Goal: Task Accomplishment & Management: Manage account settings

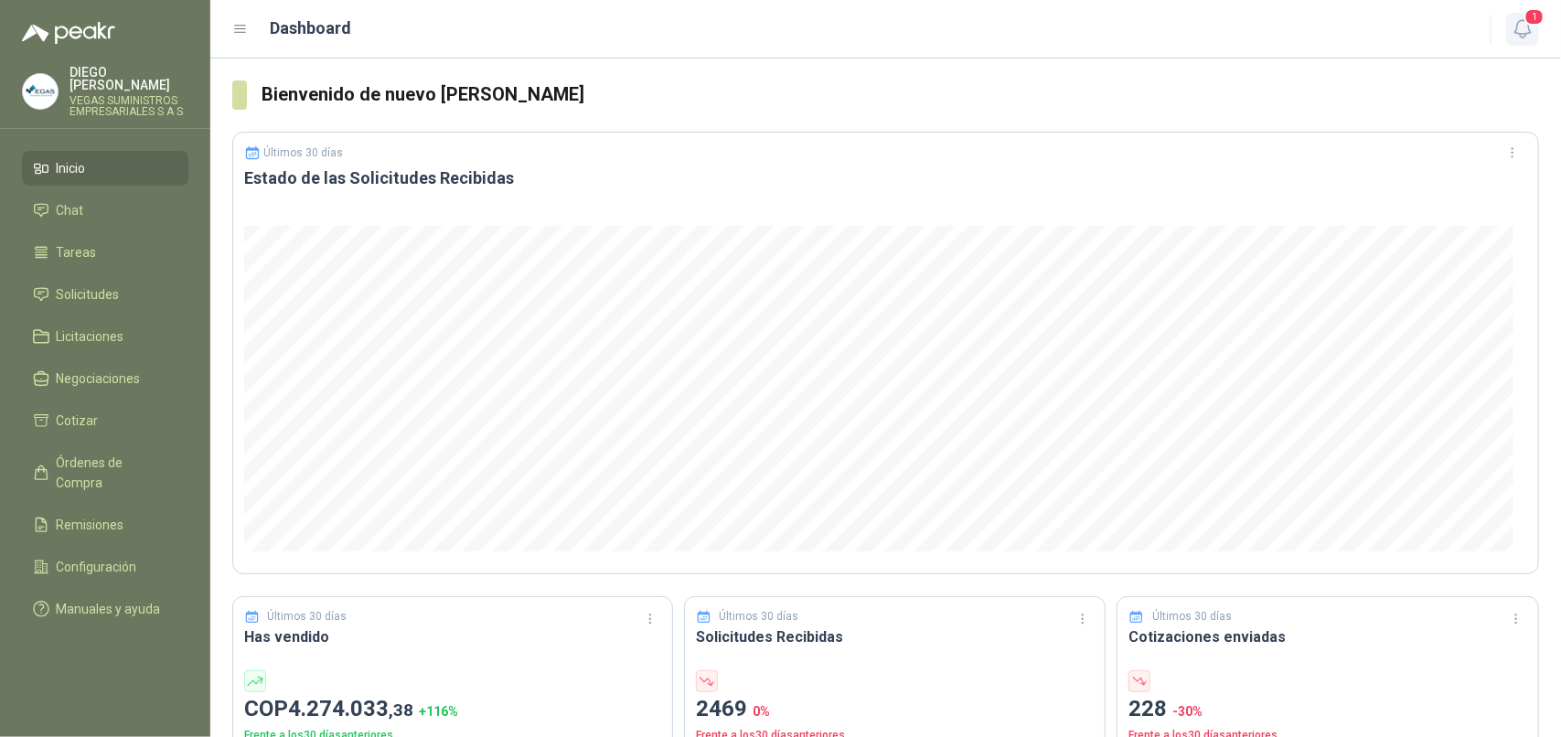
click at [1248, 26] on icon "button" at bounding box center [1522, 28] width 16 height 17
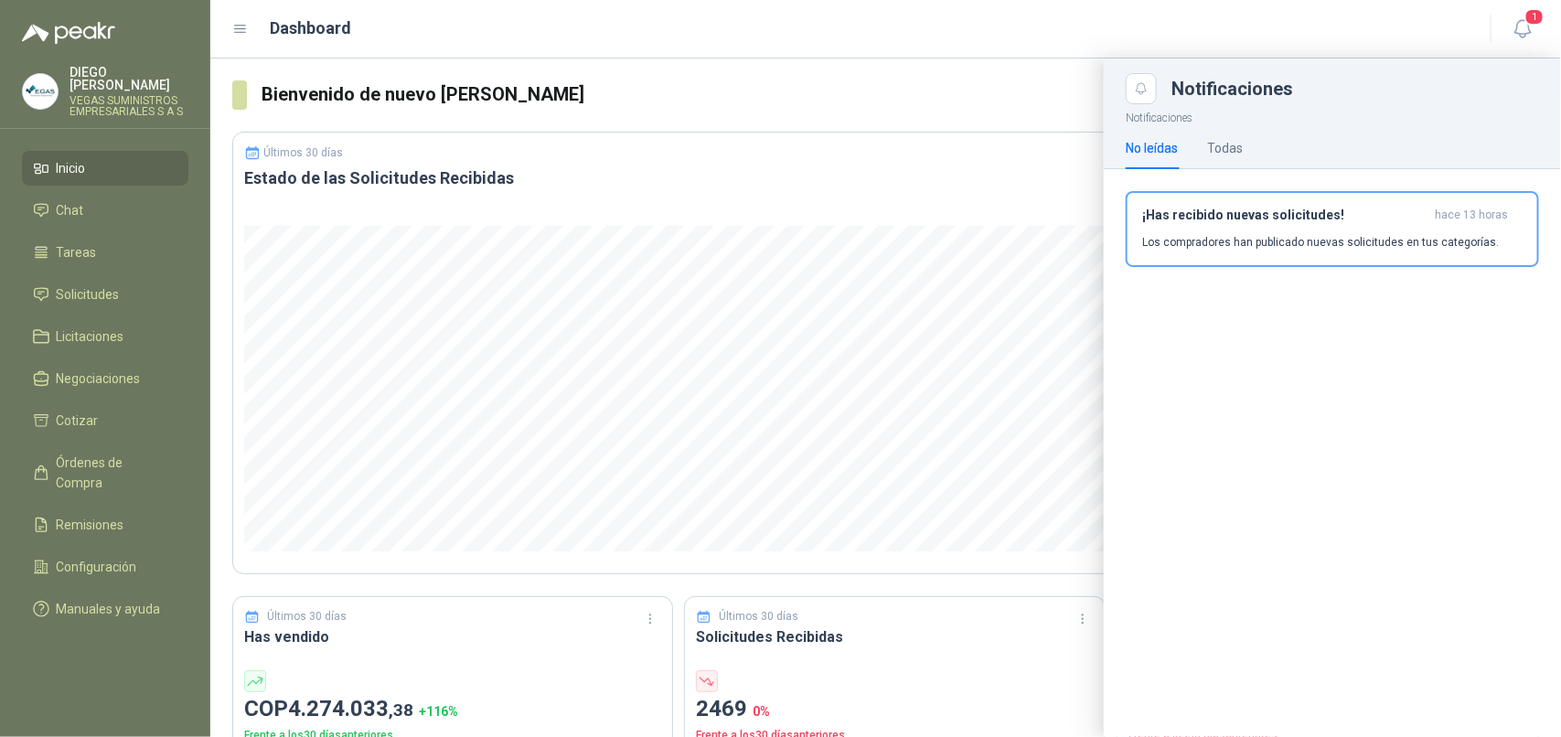
click at [1248, 225] on div "¡Has recibido nuevas solicitudes! hace 13 horas Los compradores han publicado n…" at bounding box center [1332, 229] width 380 height 43
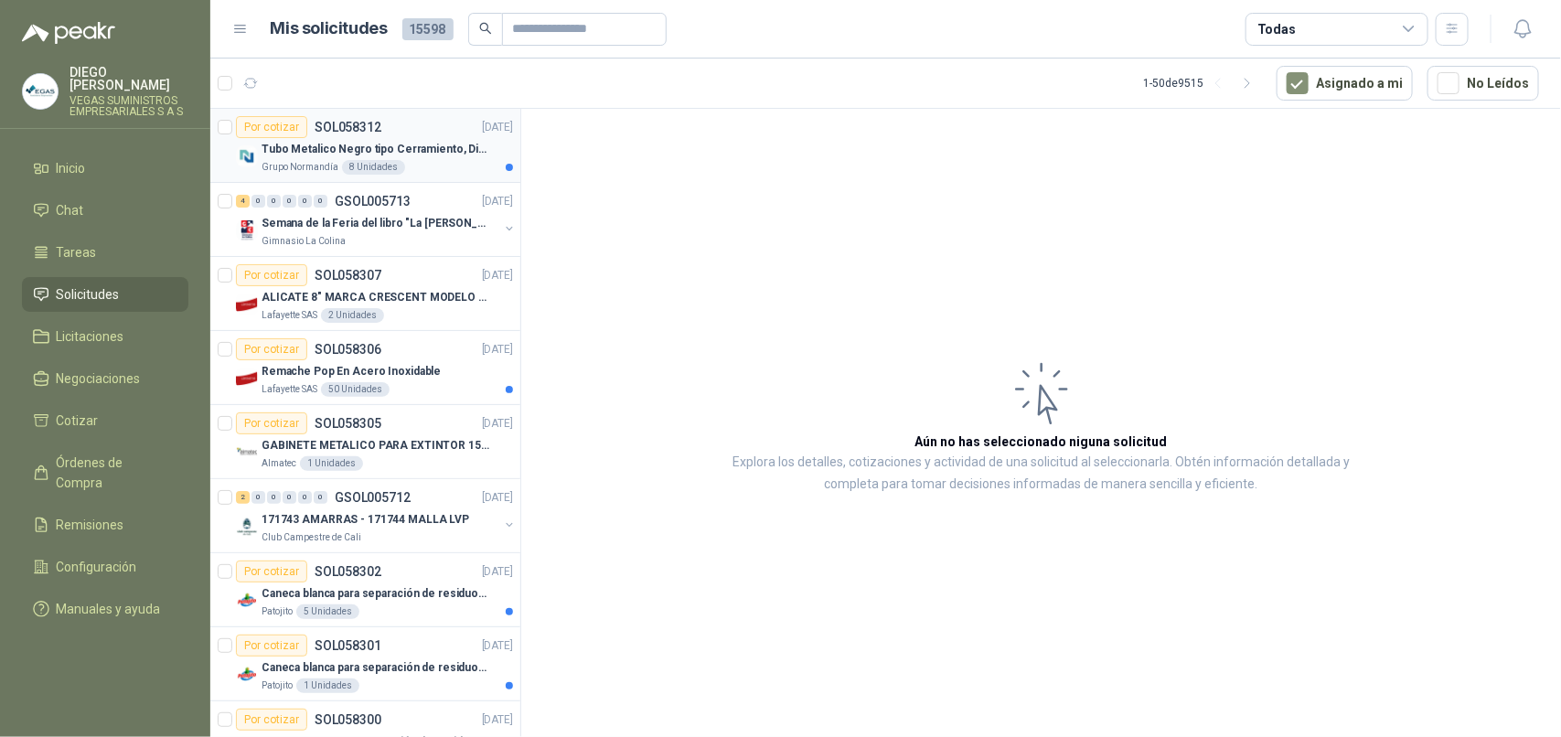
click at [304, 166] on p "Grupo Normandía" at bounding box center [300, 167] width 77 height 15
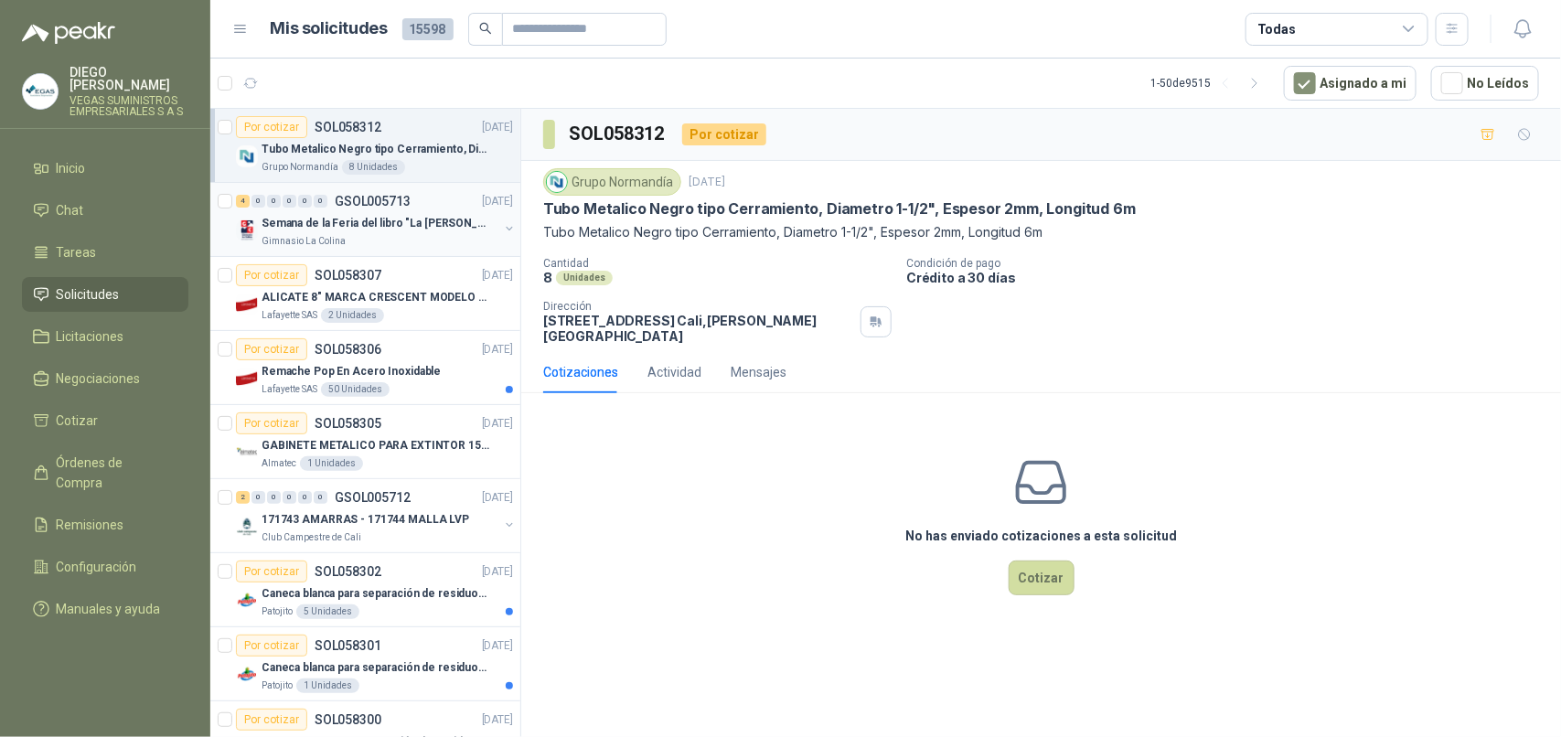
click at [373, 234] on div "Gimnasio La Colina" at bounding box center [380, 241] width 237 height 15
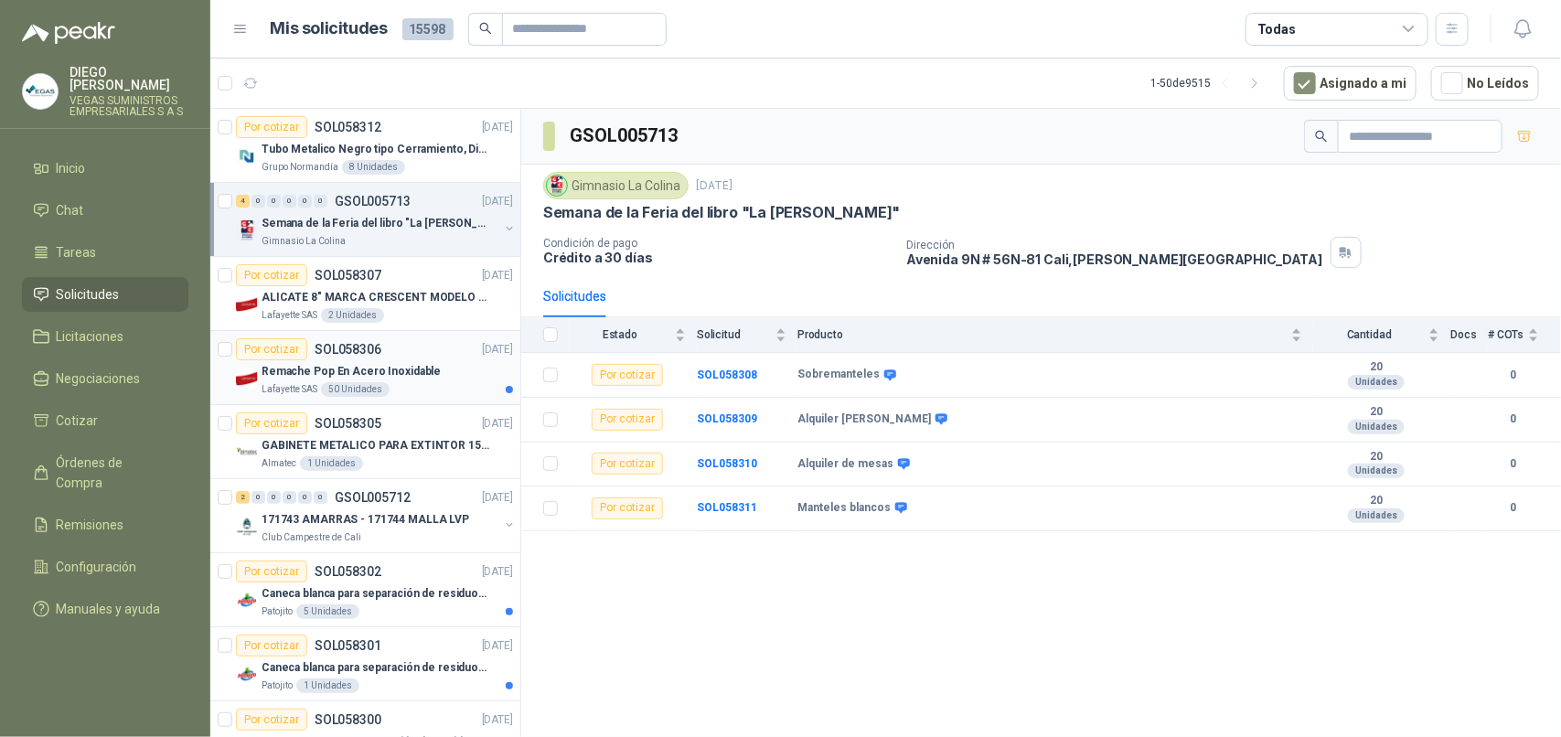
click at [428, 389] on div "Lafayette SAS 50 Unidades" at bounding box center [387, 389] width 251 height 15
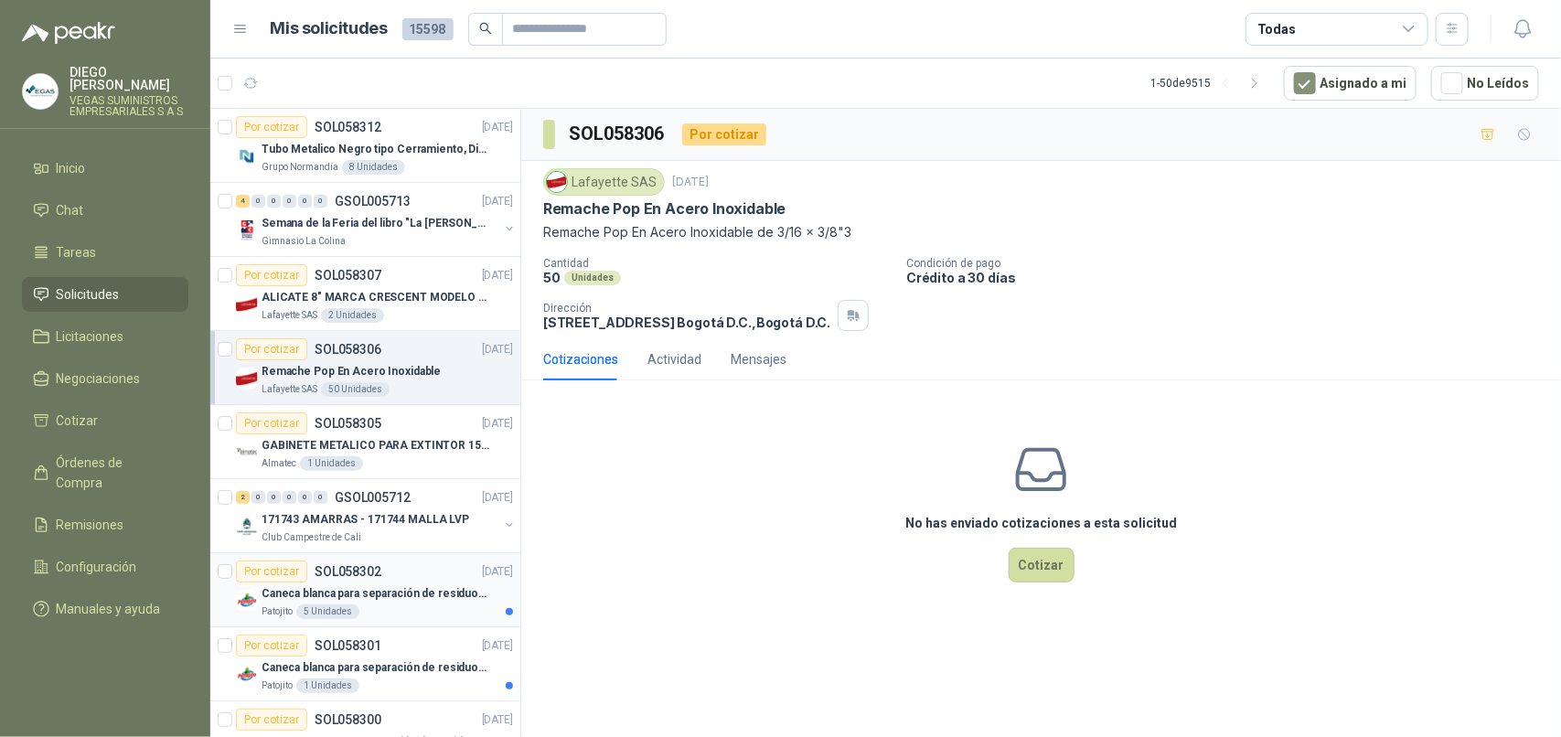
click at [445, 589] on div "Patojito 5 Unidades" at bounding box center [387, 611] width 251 height 15
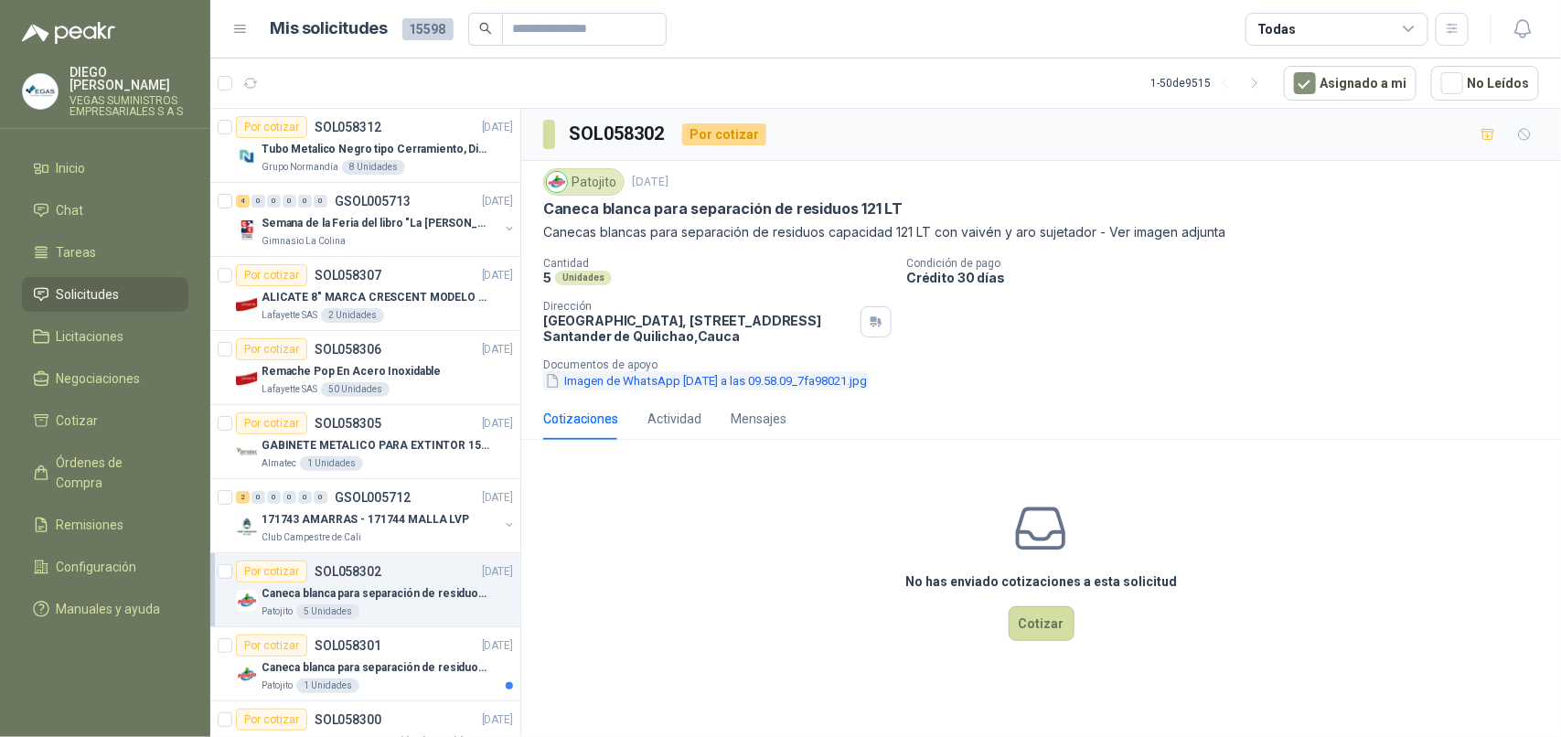
click at [617, 386] on button "Imagen de WhatsApp [DATE] a las 09.58.09_7fa98021.jpg" at bounding box center [706, 380] width 326 height 19
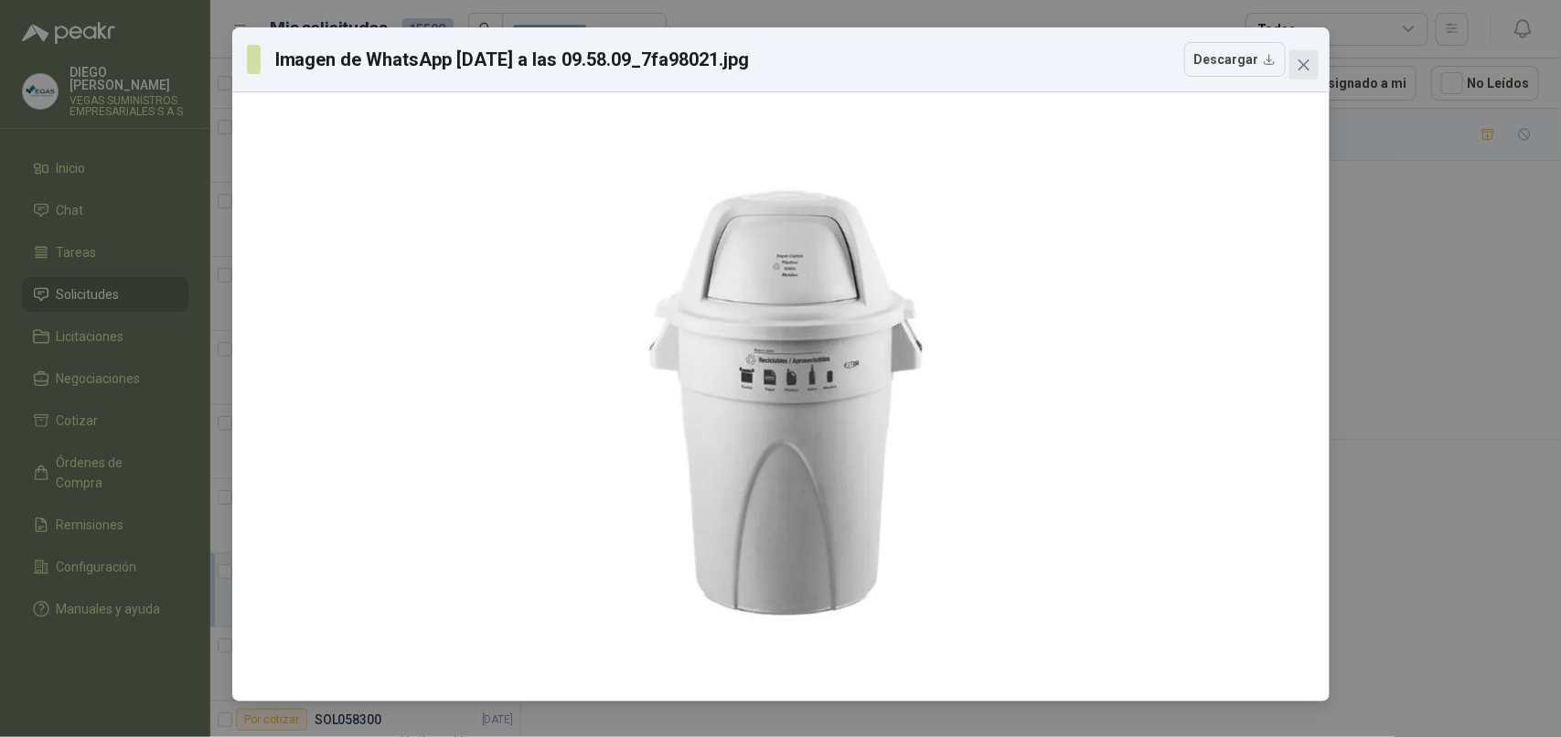
click at [1248, 66] on icon "close" at bounding box center [1303, 64] width 11 height 11
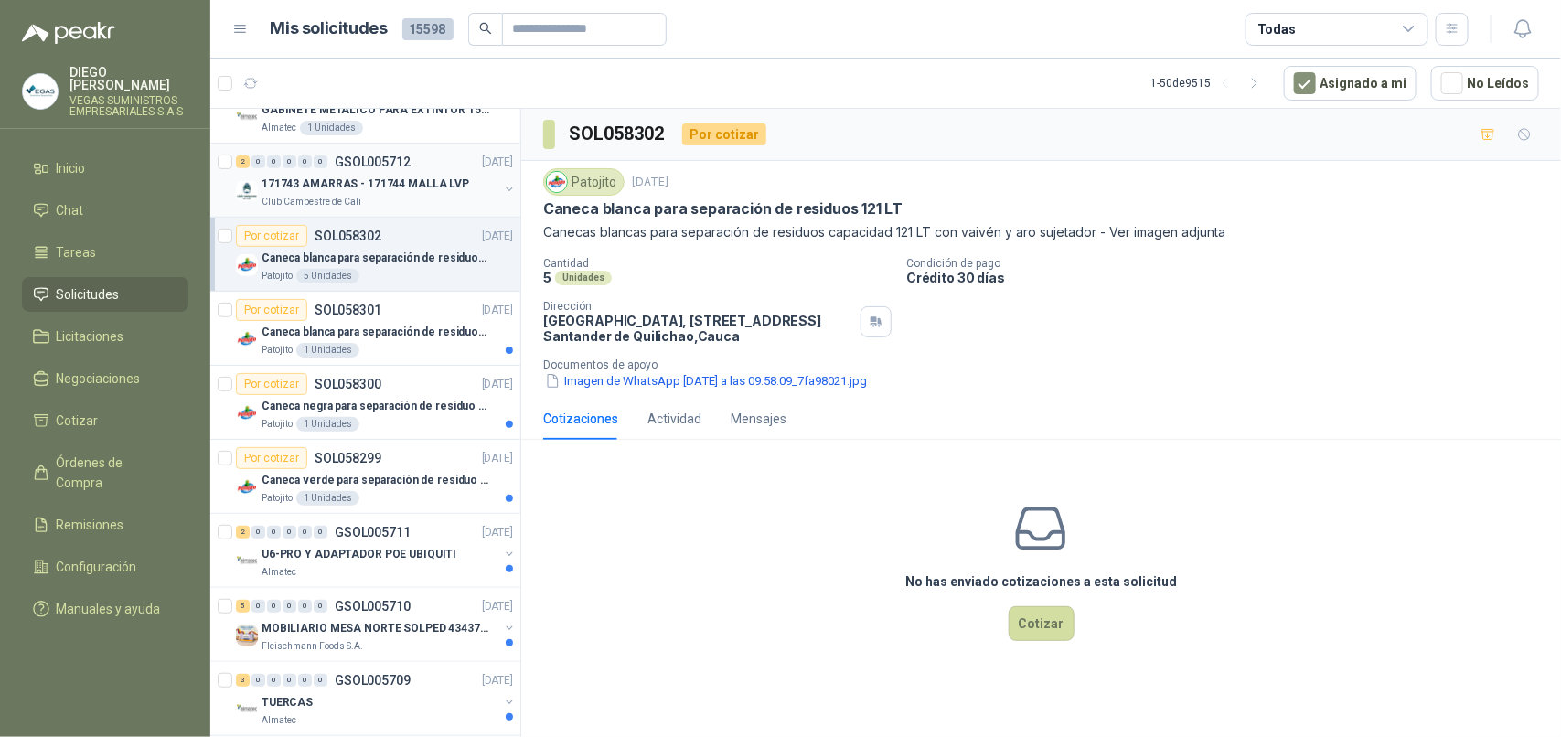
scroll to position [343, 0]
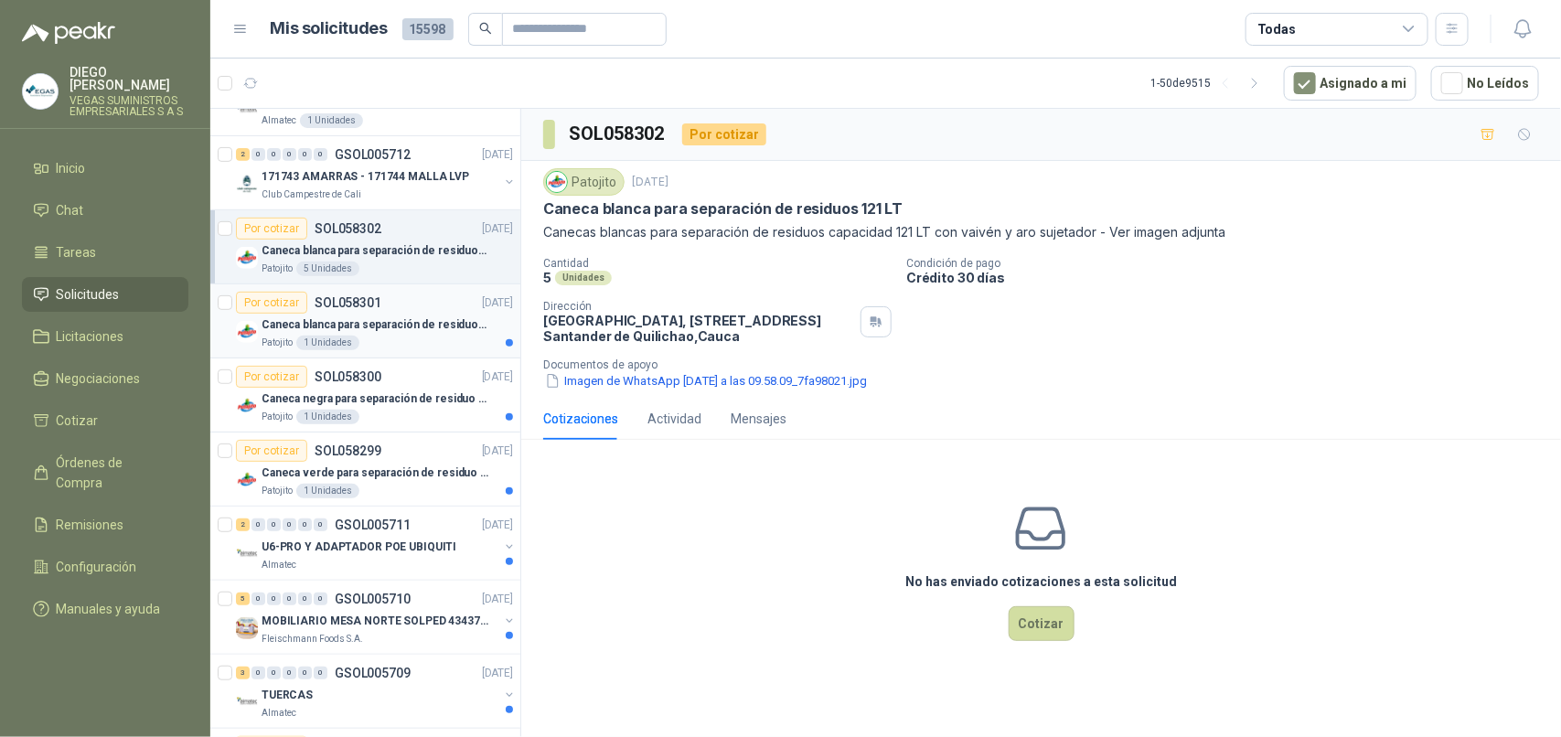
click at [377, 346] on div "Patojito 1 Unidades" at bounding box center [387, 343] width 251 height 15
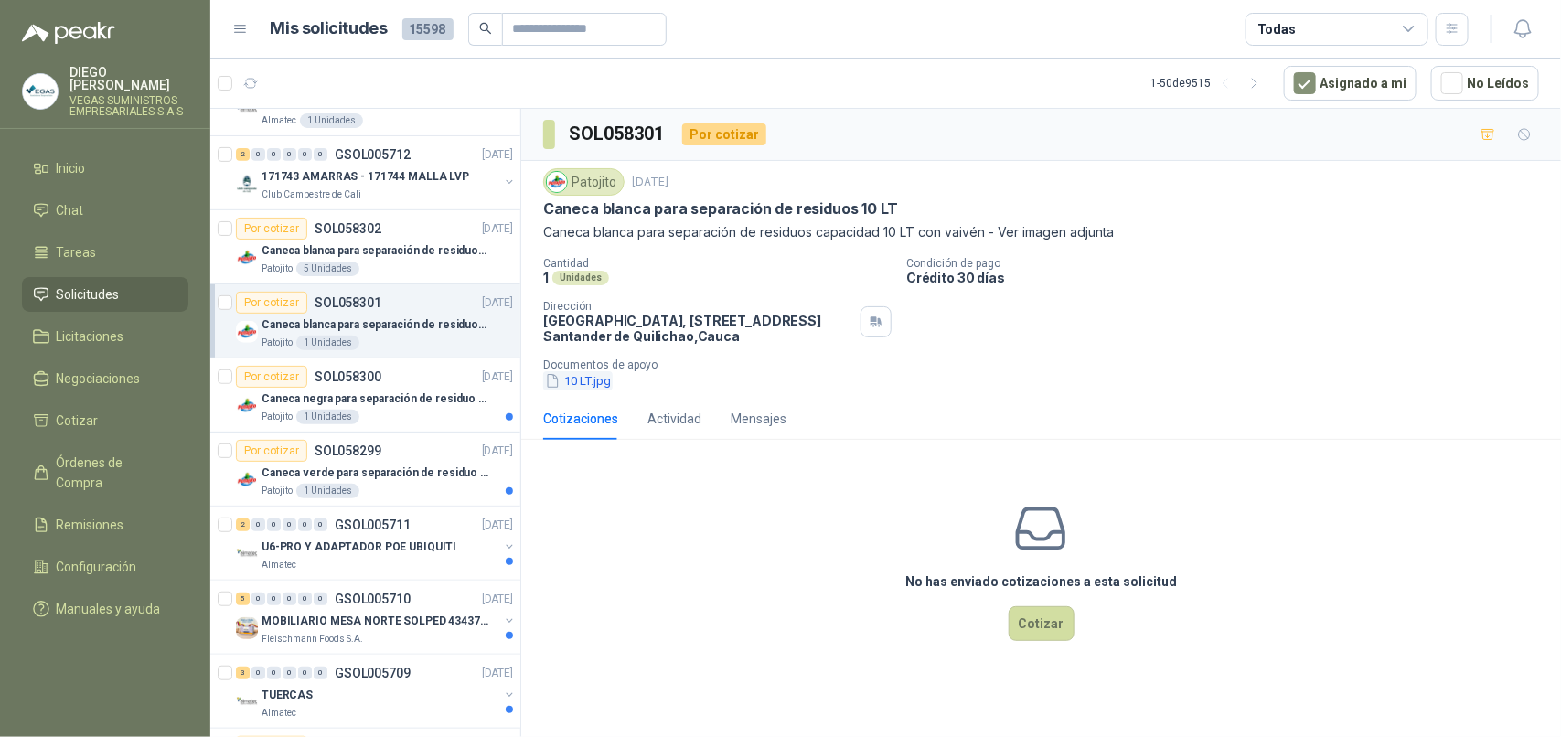
click at [583, 376] on button "10 LT.jpg" at bounding box center [577, 380] width 69 height 19
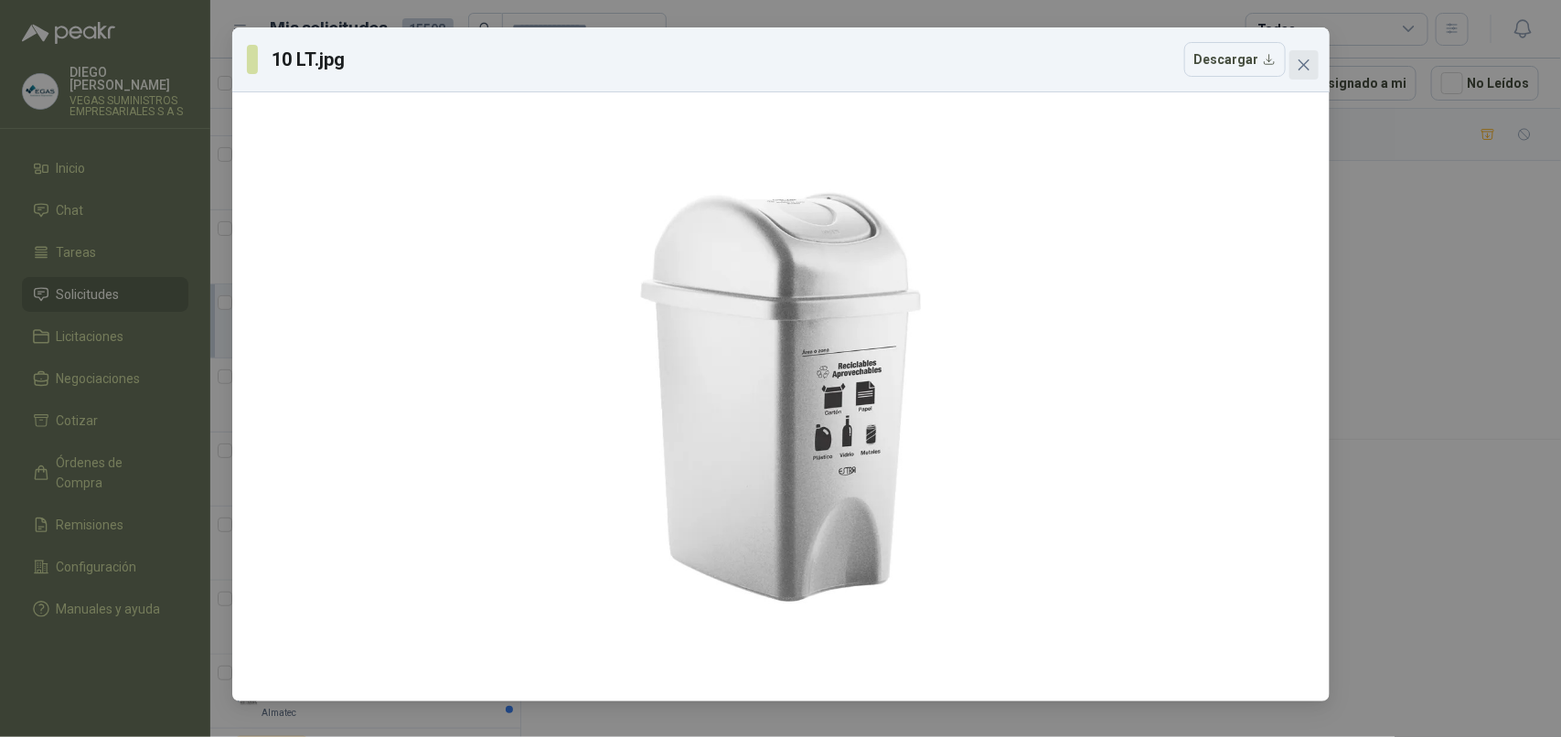
click at [1248, 67] on icon "close" at bounding box center [1304, 65] width 15 height 15
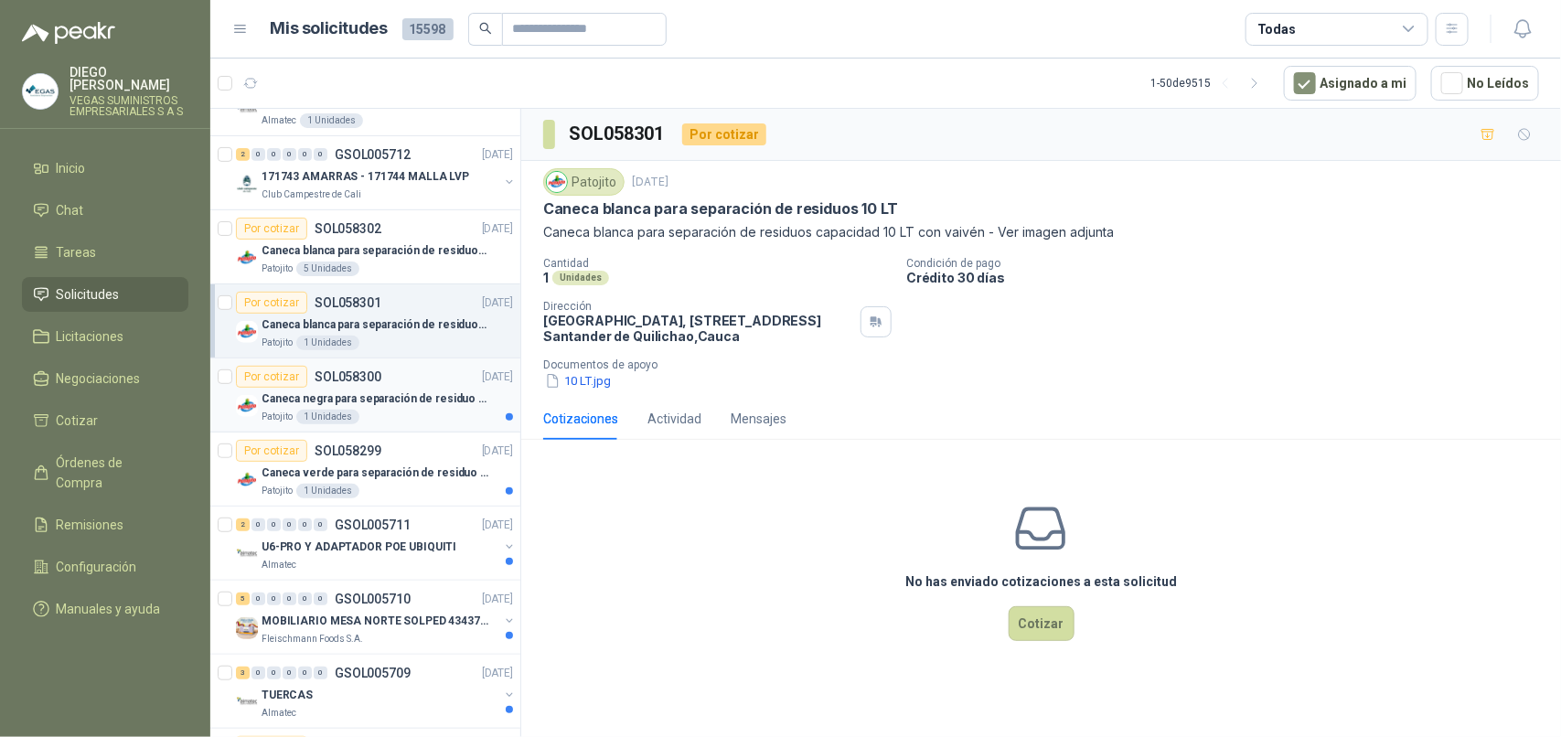
click at [418, 412] on div "Patojito 1 Unidades" at bounding box center [387, 417] width 251 height 15
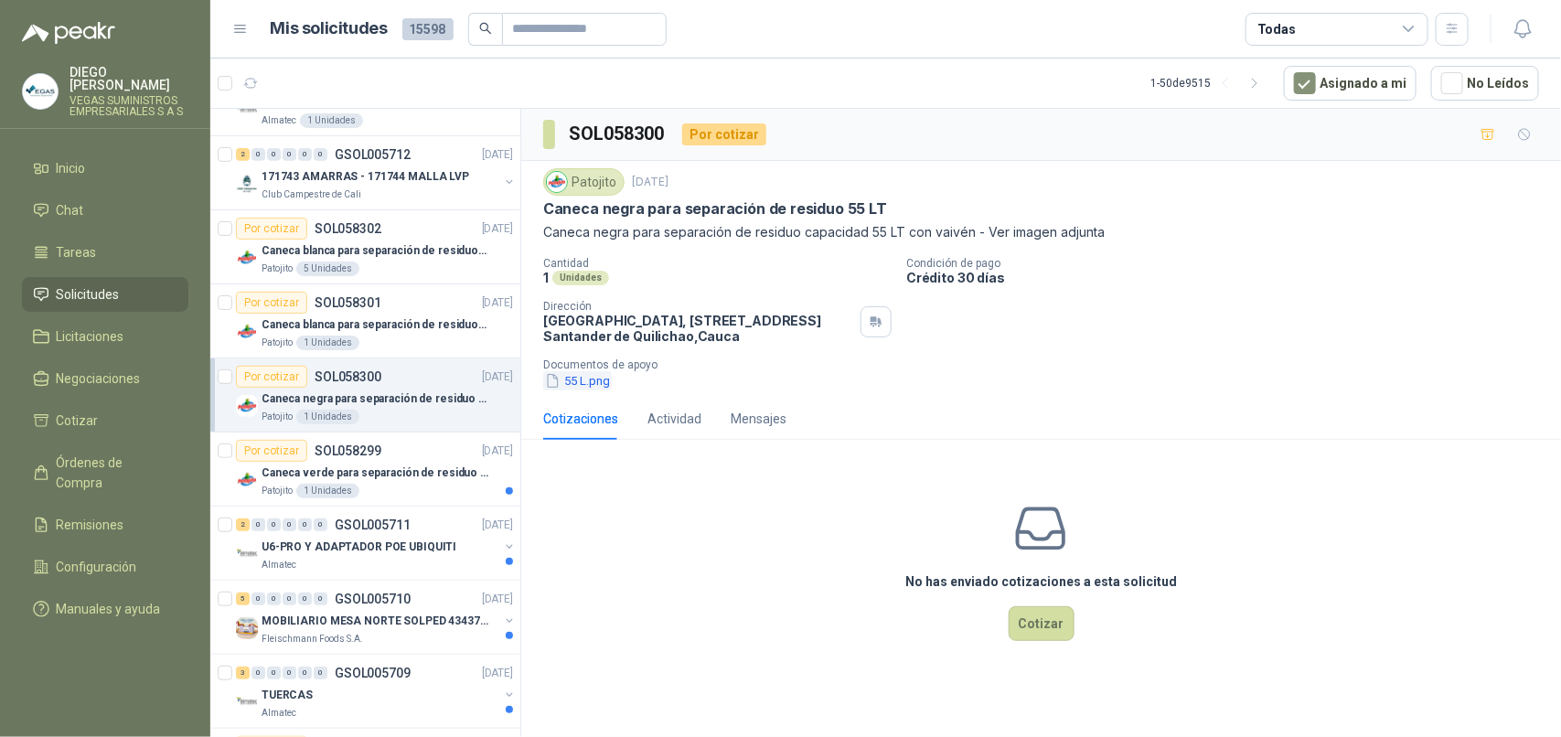
click at [593, 384] on button "55 L.png" at bounding box center [577, 380] width 69 height 19
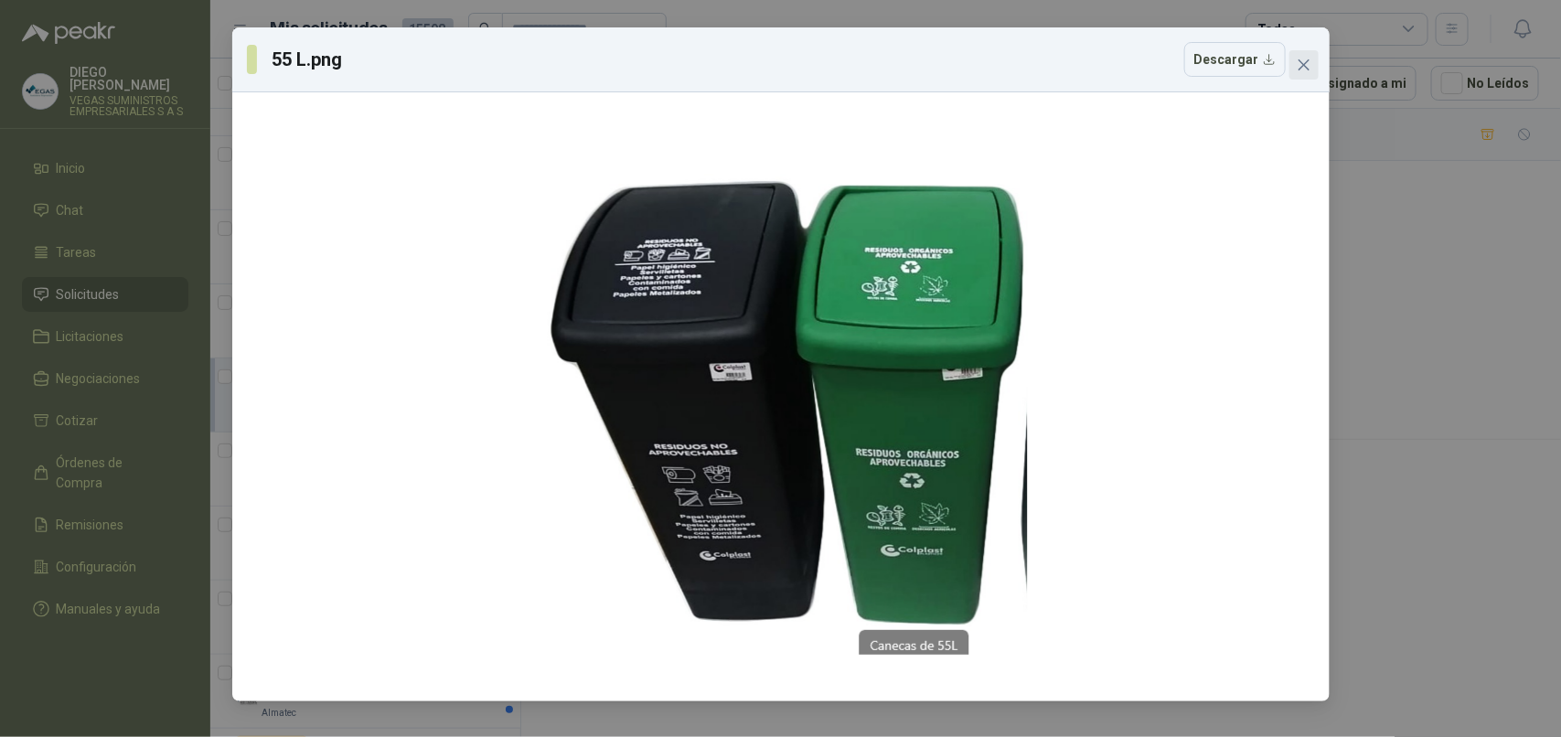
click at [1248, 62] on icon "close" at bounding box center [1304, 65] width 15 height 15
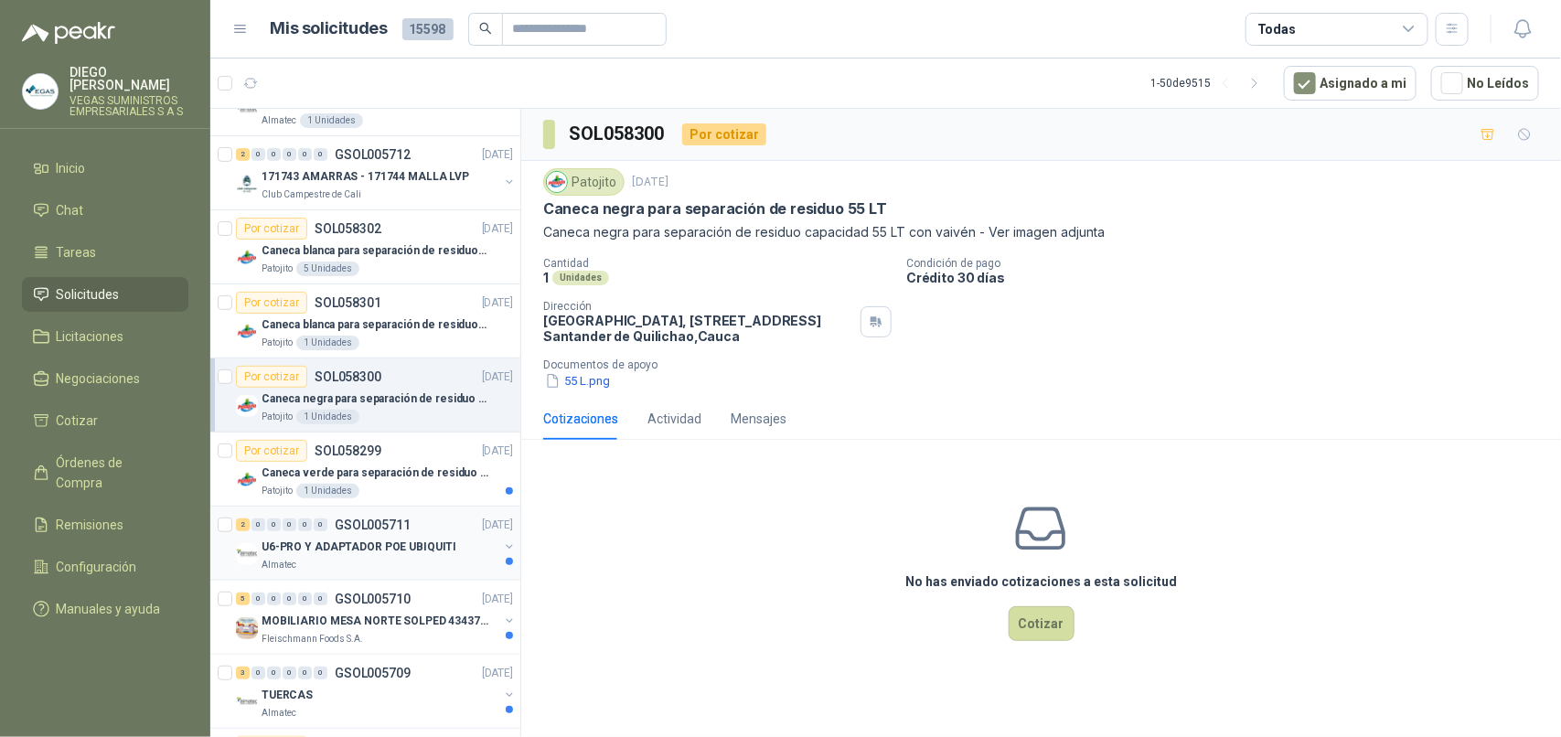
click at [291, 564] on p "Almatec" at bounding box center [279, 565] width 35 height 15
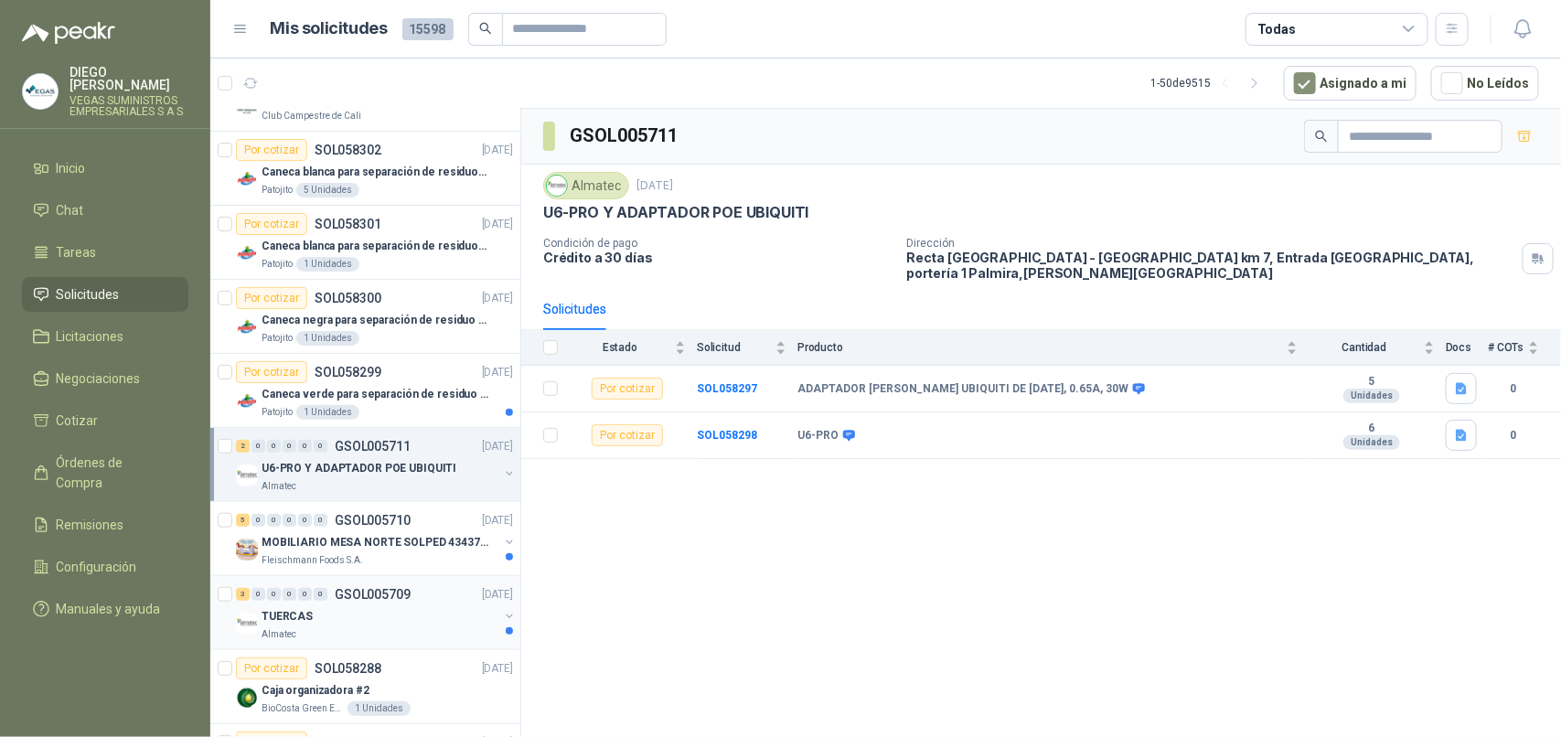
scroll to position [457, 0]
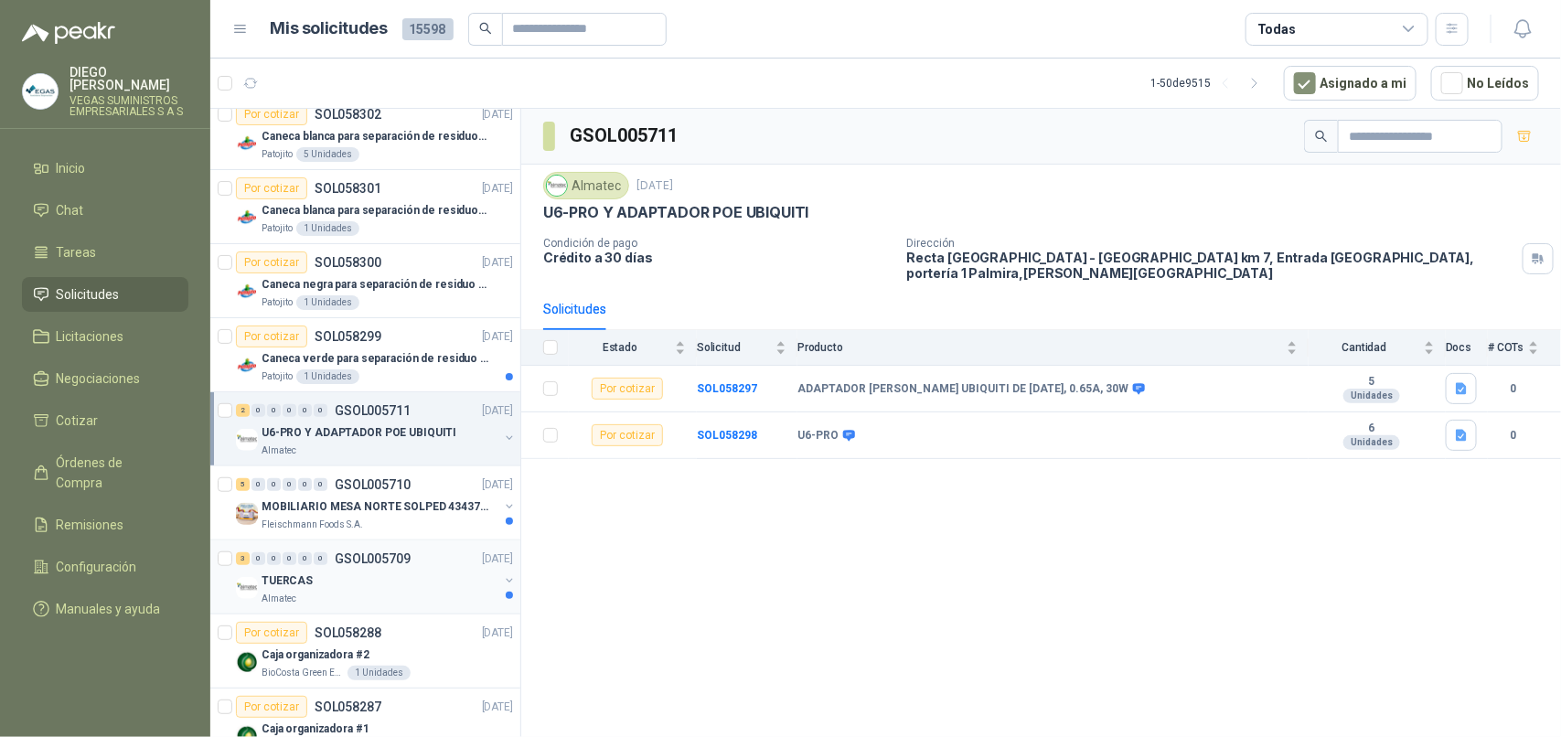
click at [262, 589] on p "Almatec" at bounding box center [279, 599] width 35 height 15
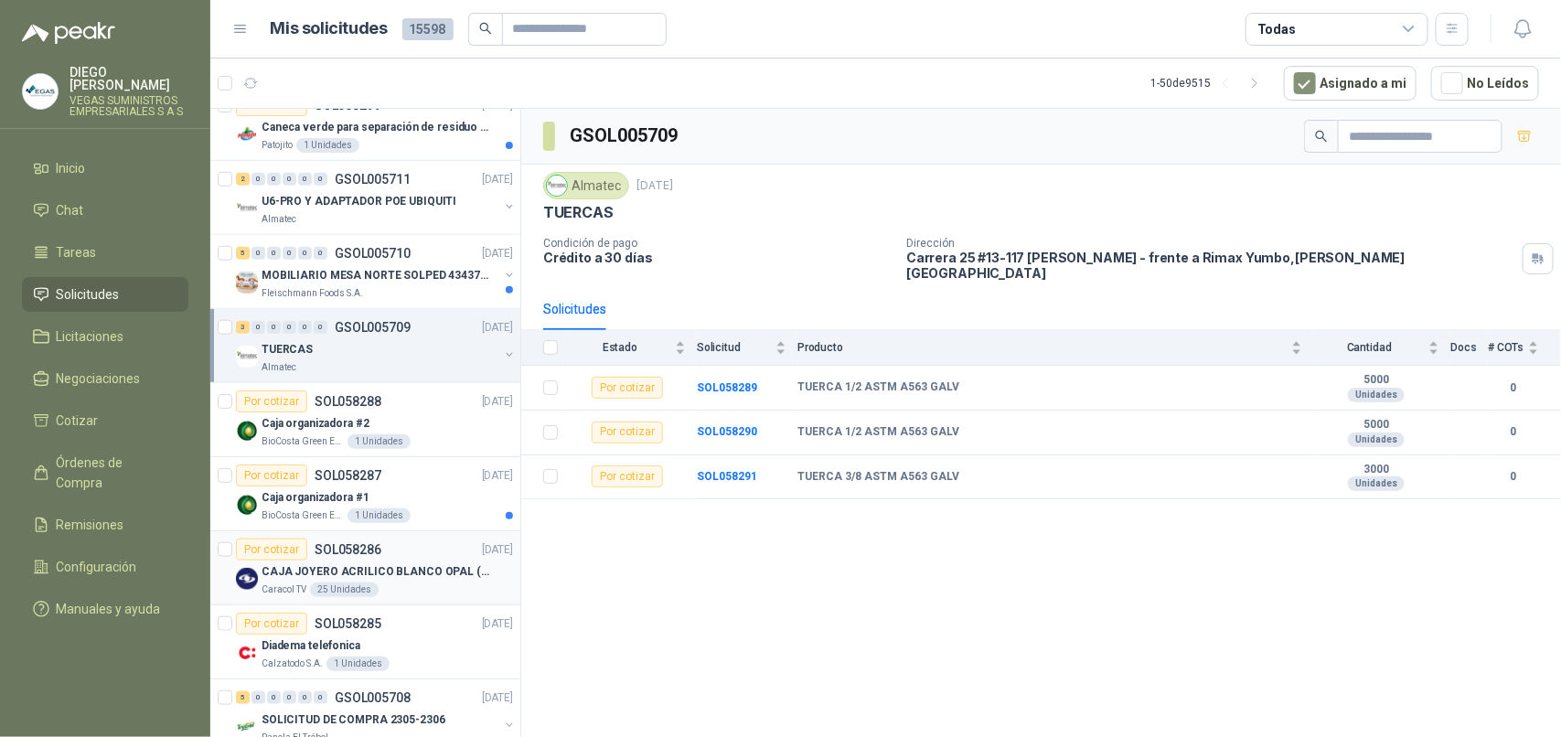
scroll to position [800, 0]
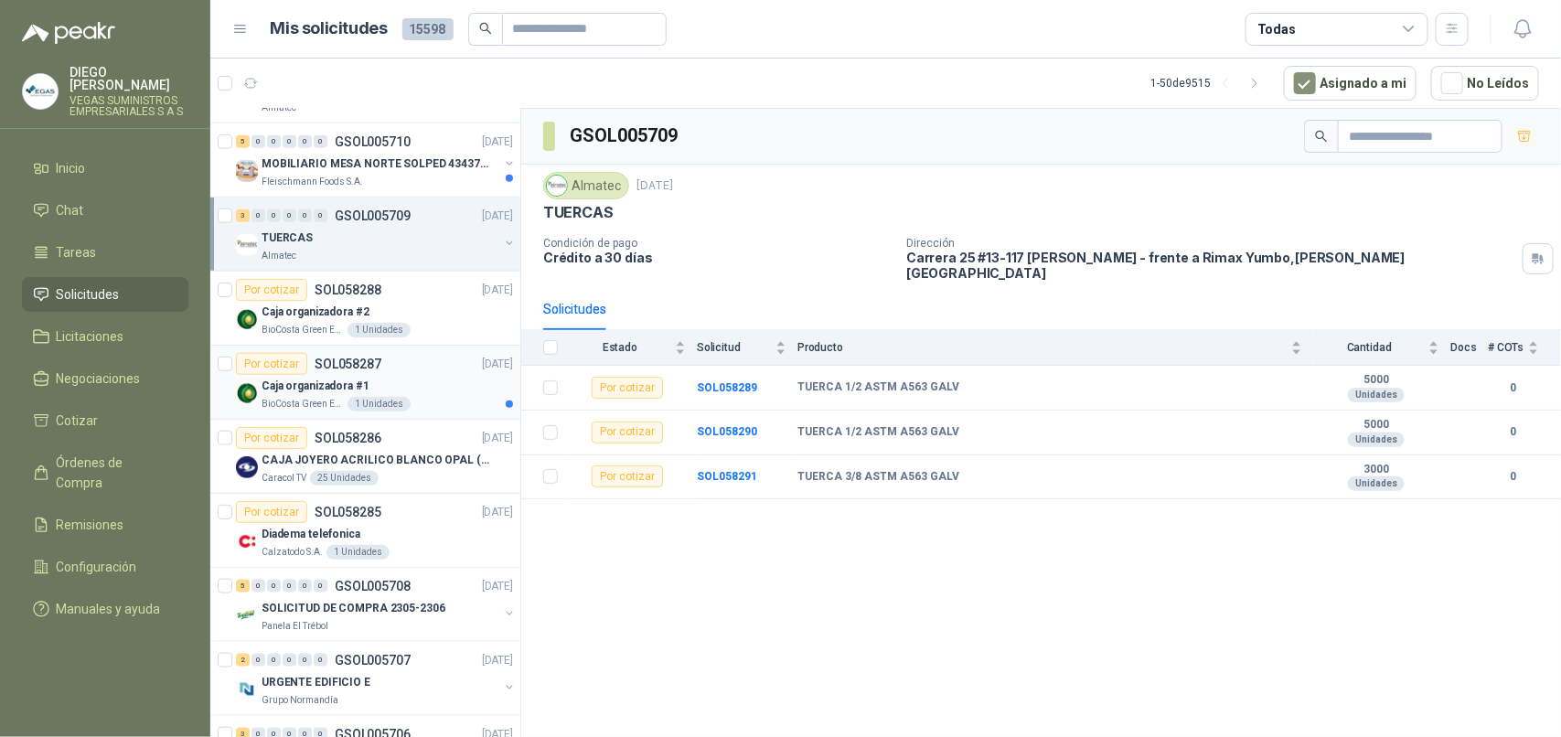
click at [337, 400] on p "BioCosta Green Energy S.A.S" at bounding box center [303, 404] width 82 height 15
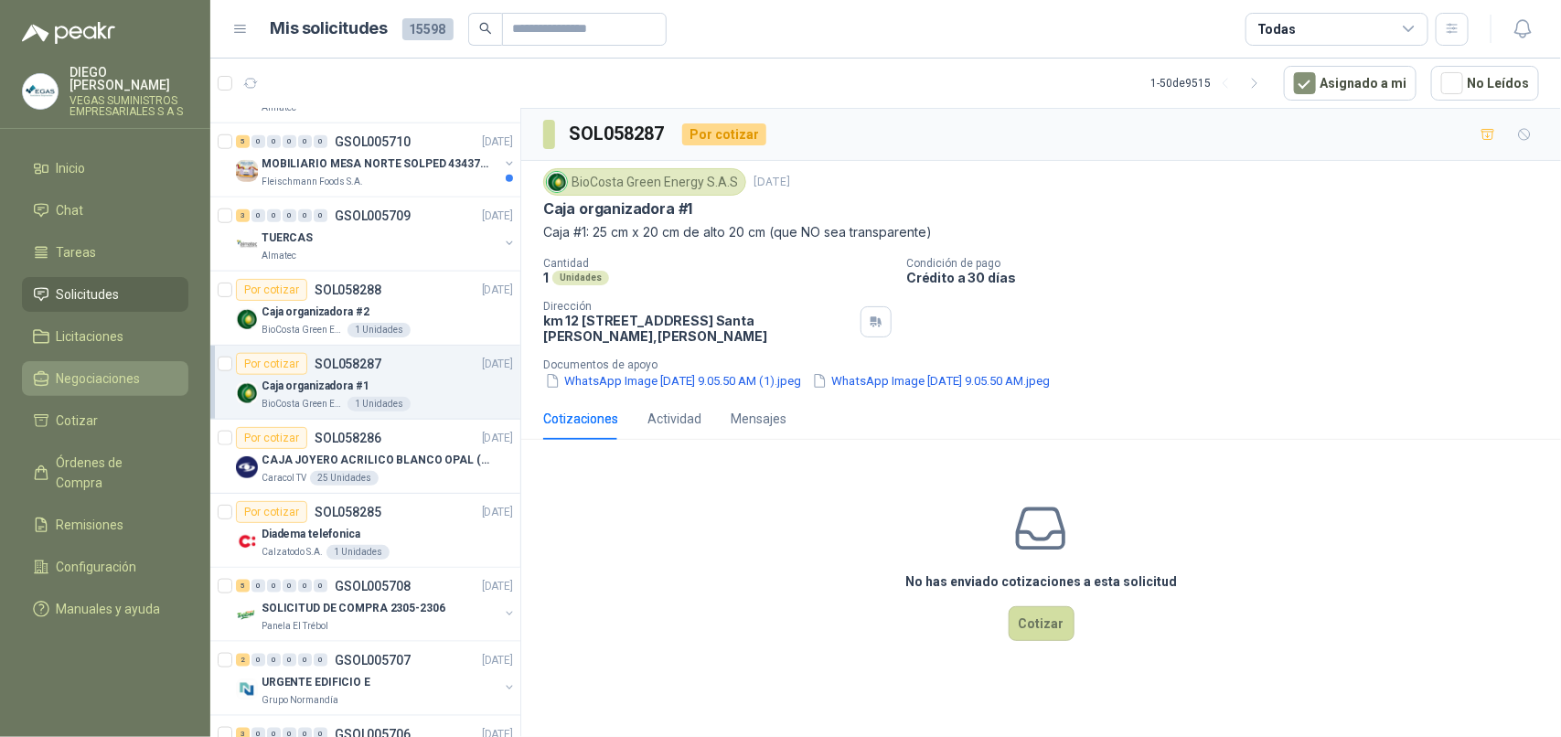
click at [128, 361] on link "Negociaciones" at bounding box center [105, 378] width 166 height 35
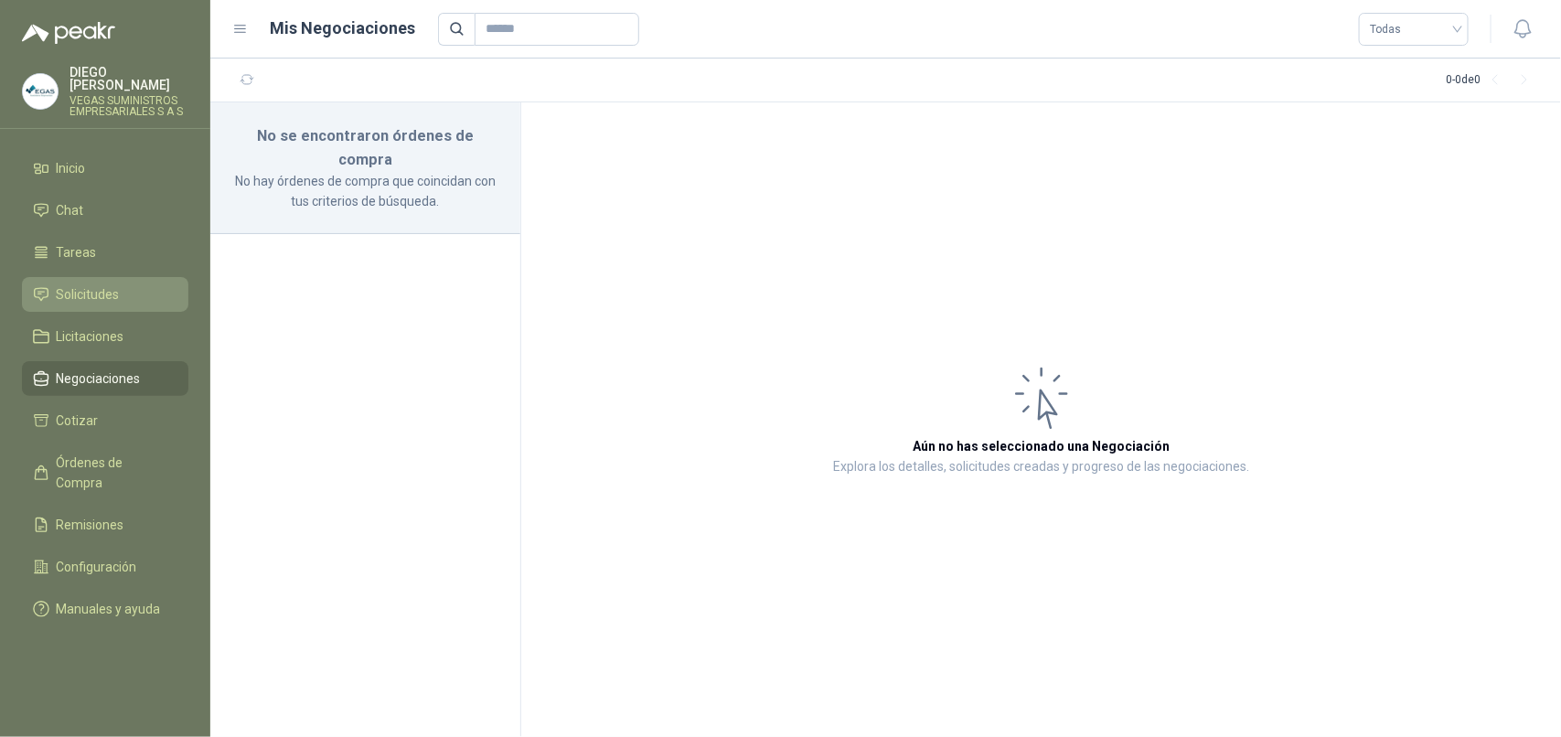
click at [121, 284] on li "Solicitudes" at bounding box center [105, 294] width 144 height 20
